Goal: Task Accomplishment & Management: Manage account settings

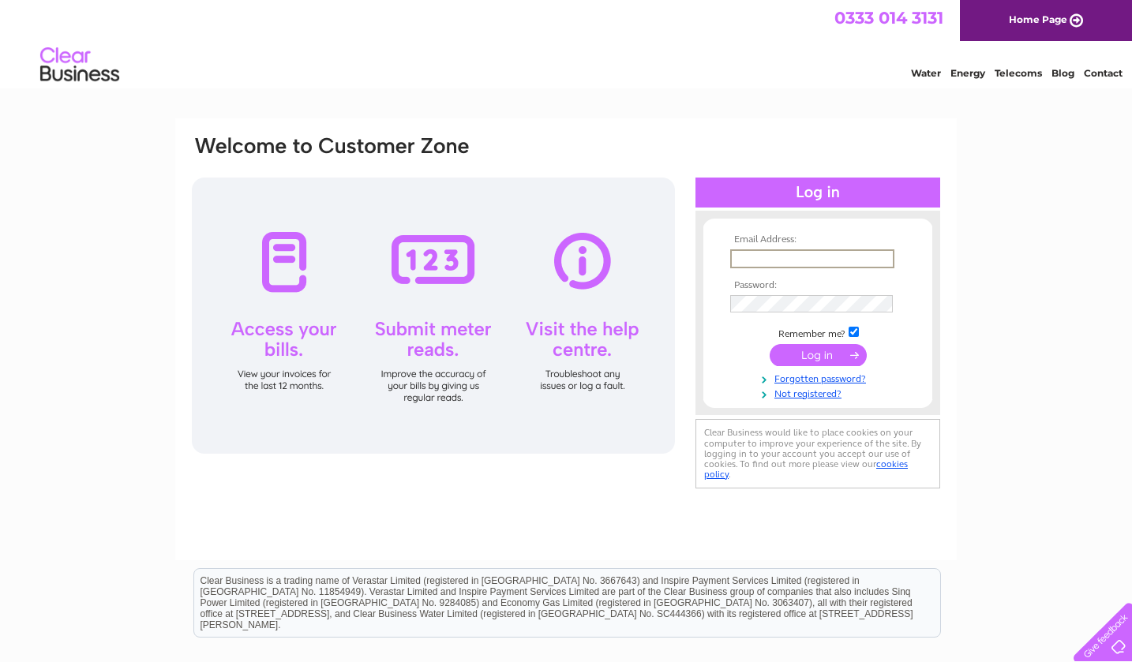
type input "[PERSON_NAME][EMAIL_ADDRESS][DOMAIN_NAME]"
click at [1065, 305] on div "Email Address: [PERSON_NAME][EMAIL_ADDRESS][DOMAIN_NAME] Password: Forgotten pa…" at bounding box center [566, 474] width 1132 height 712
click at [816, 350] on input "submit" at bounding box center [818, 354] width 97 height 22
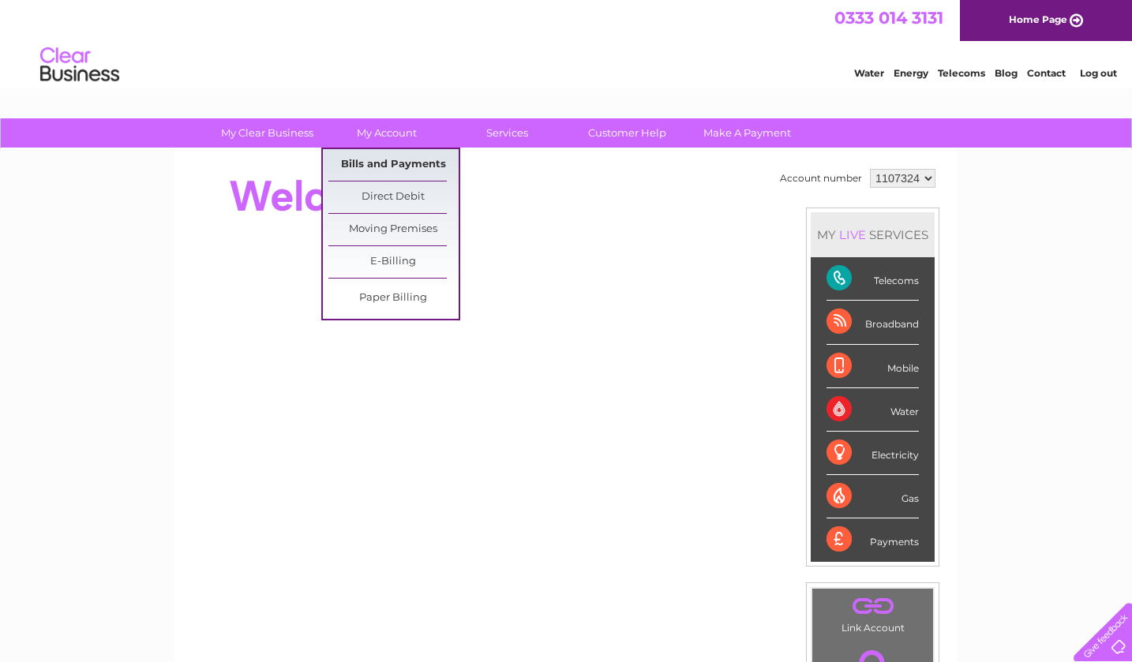
click at [373, 166] on link "Bills and Payments" at bounding box center [393, 165] width 130 height 32
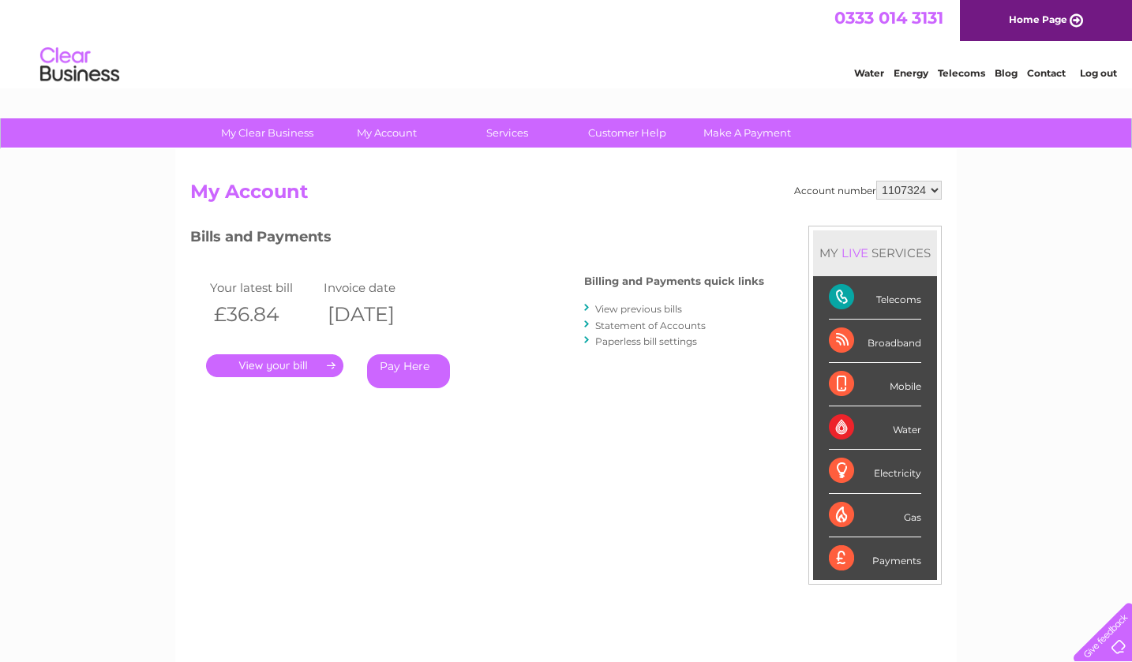
click at [280, 359] on link "." at bounding box center [274, 366] width 137 height 23
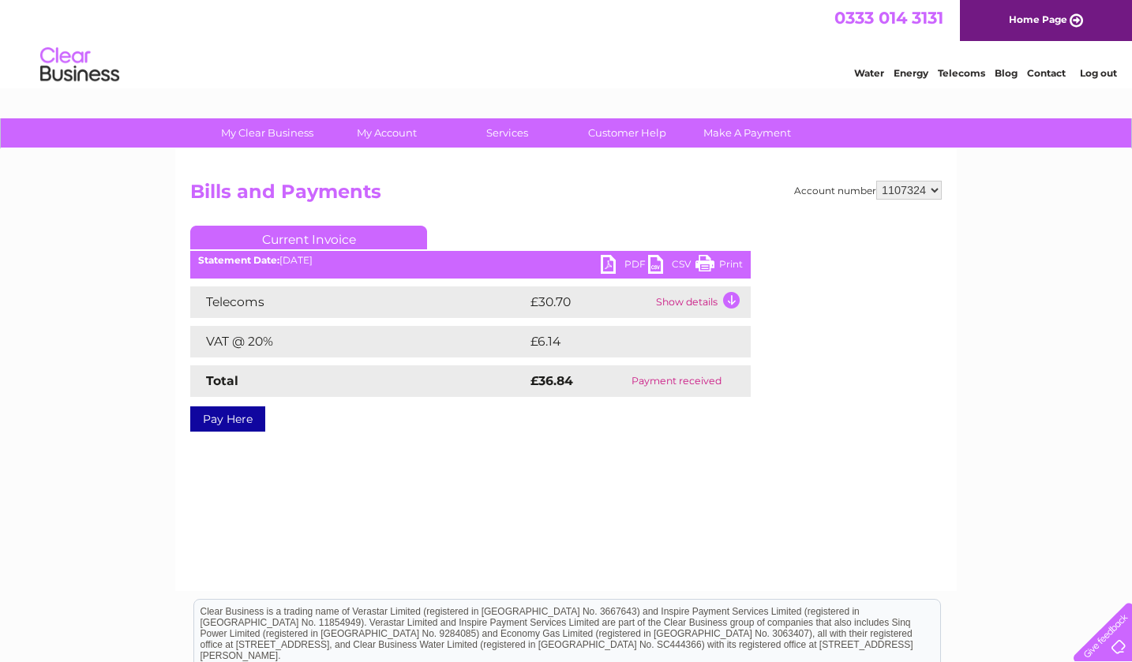
click at [686, 299] on td "Show details" at bounding box center [701, 303] width 99 height 32
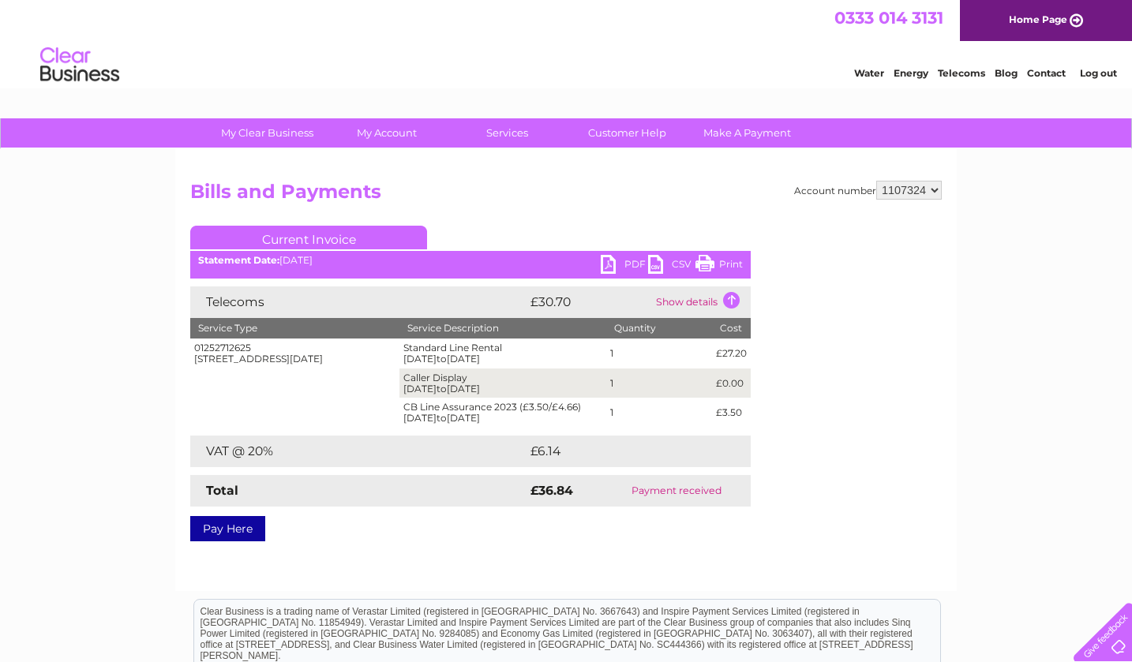
drag, startPoint x: 260, startPoint y: 353, endPoint x: 194, endPoint y: 349, distance: 65.7
click at [194, 349] on div "01252712625 Bishops Square, Castle Hill, Farnham, Surrey, GU9 0AD" at bounding box center [294, 354] width 201 height 22
copy div "01252712625"
click at [719, 265] on link "Print" at bounding box center [719, 266] width 47 height 23
